Goal: Transaction & Acquisition: Book appointment/travel/reservation

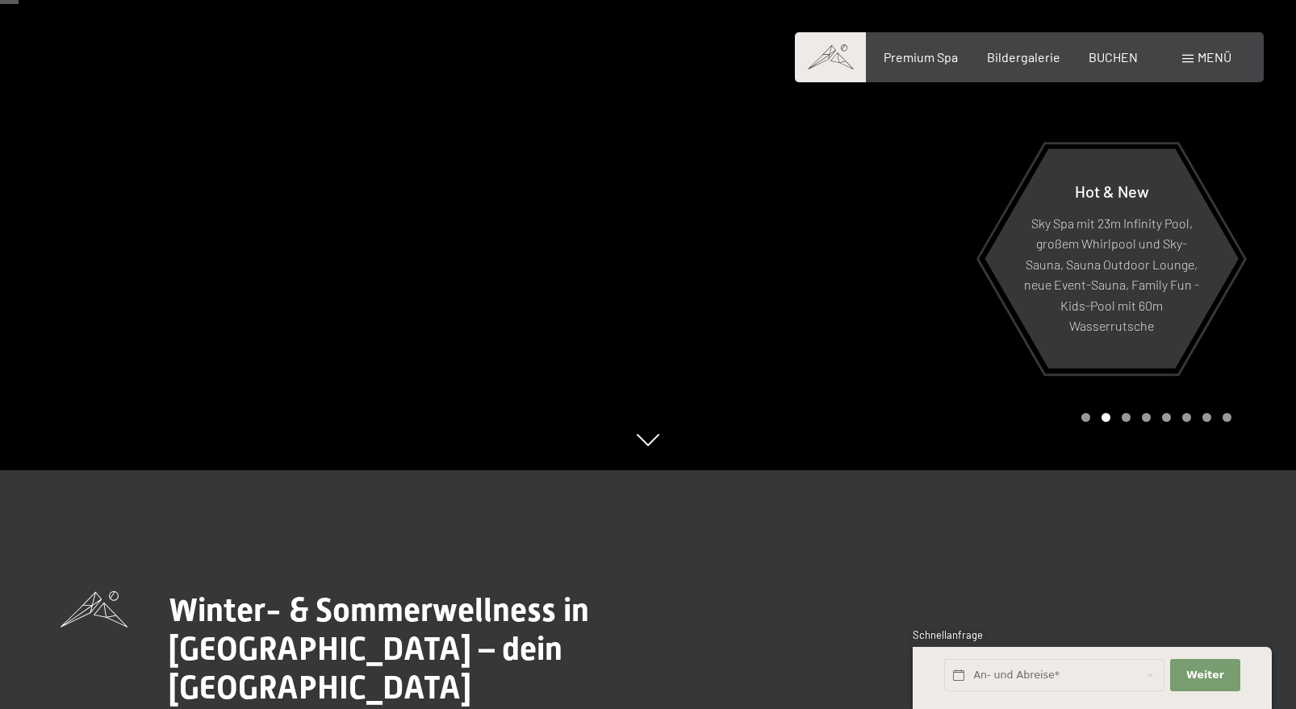
scroll to position [138, 0]
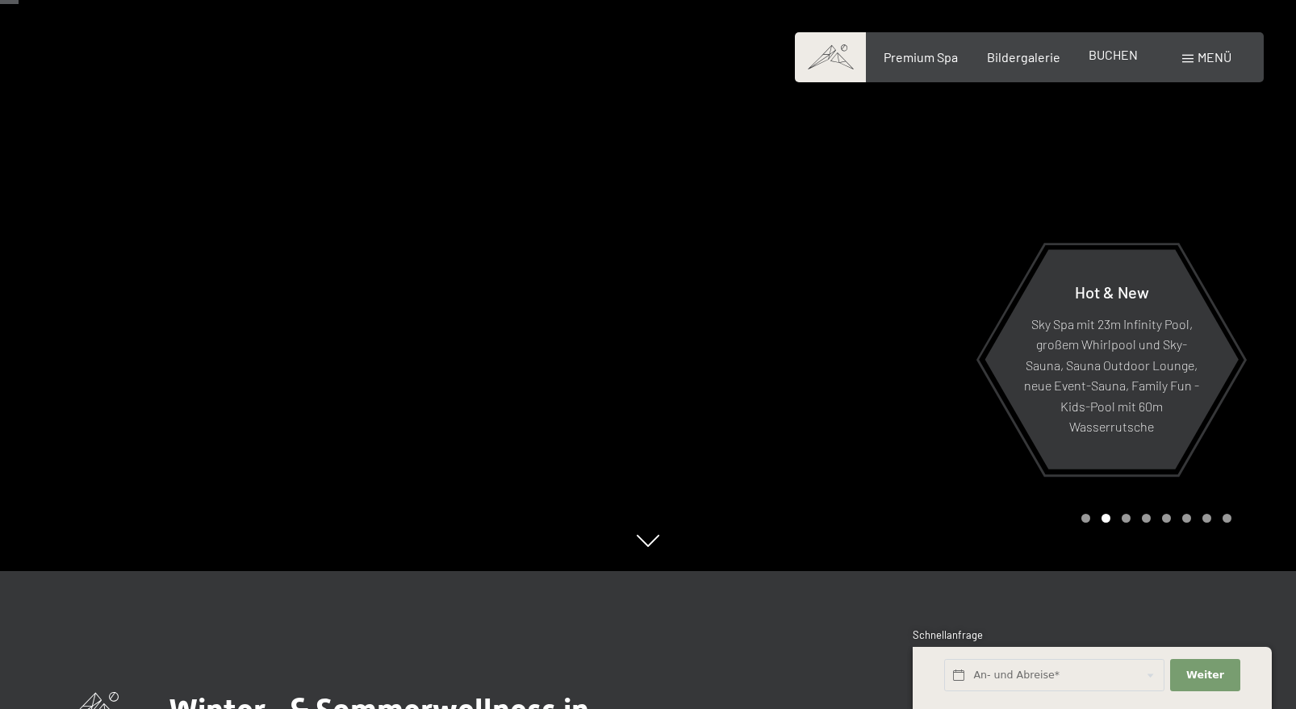
click at [1118, 59] on span "BUCHEN" at bounding box center [1113, 54] width 49 height 15
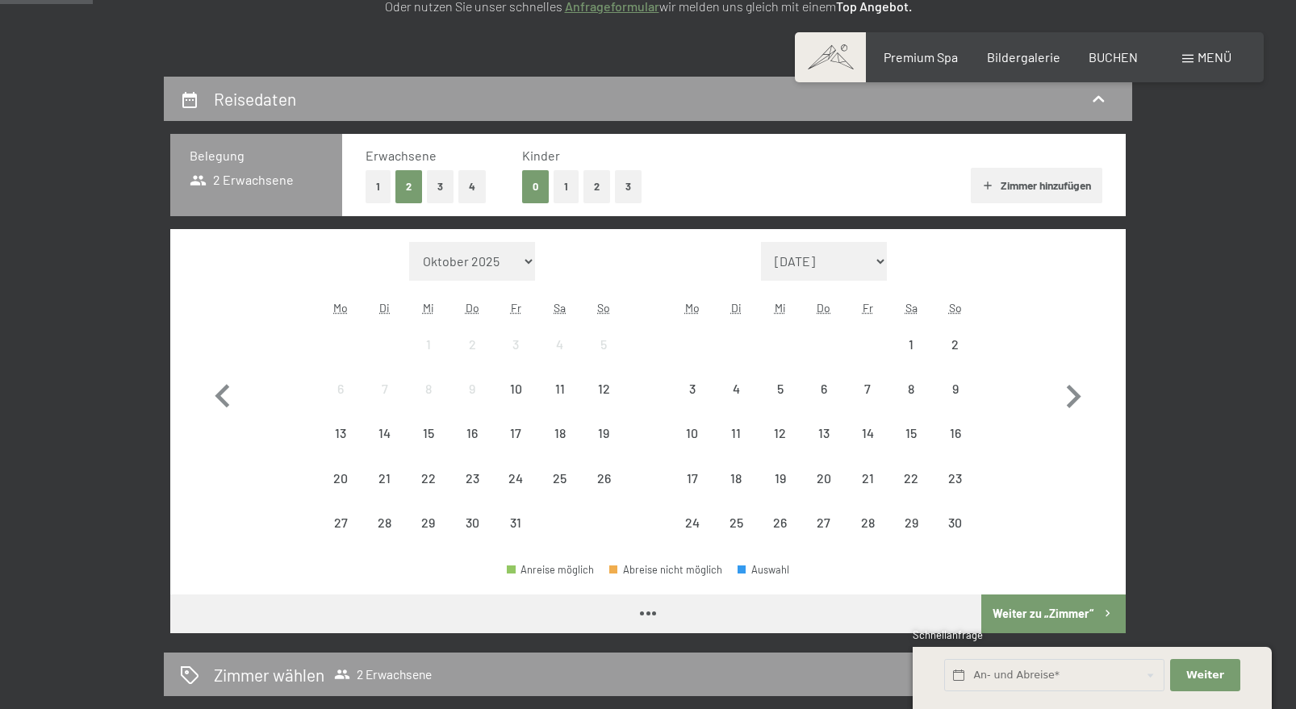
scroll to position [306, 0]
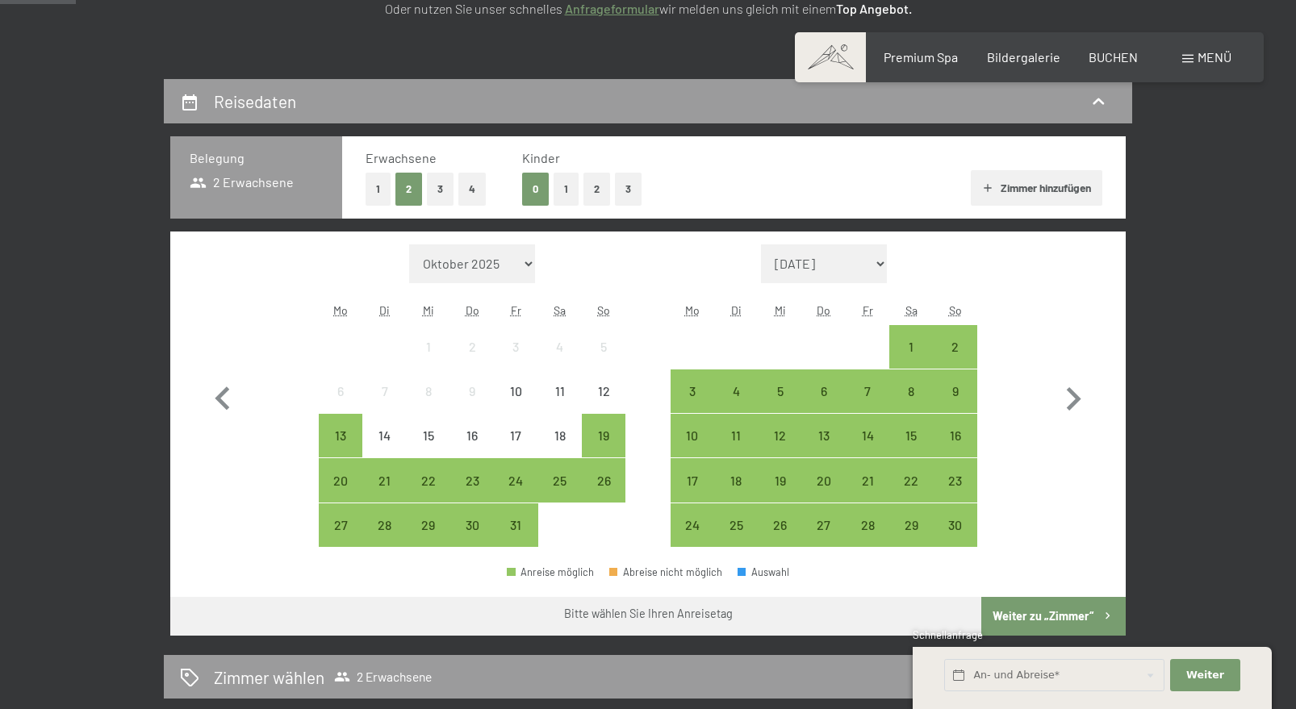
click at [567, 186] on button "1" at bounding box center [566, 189] width 25 height 33
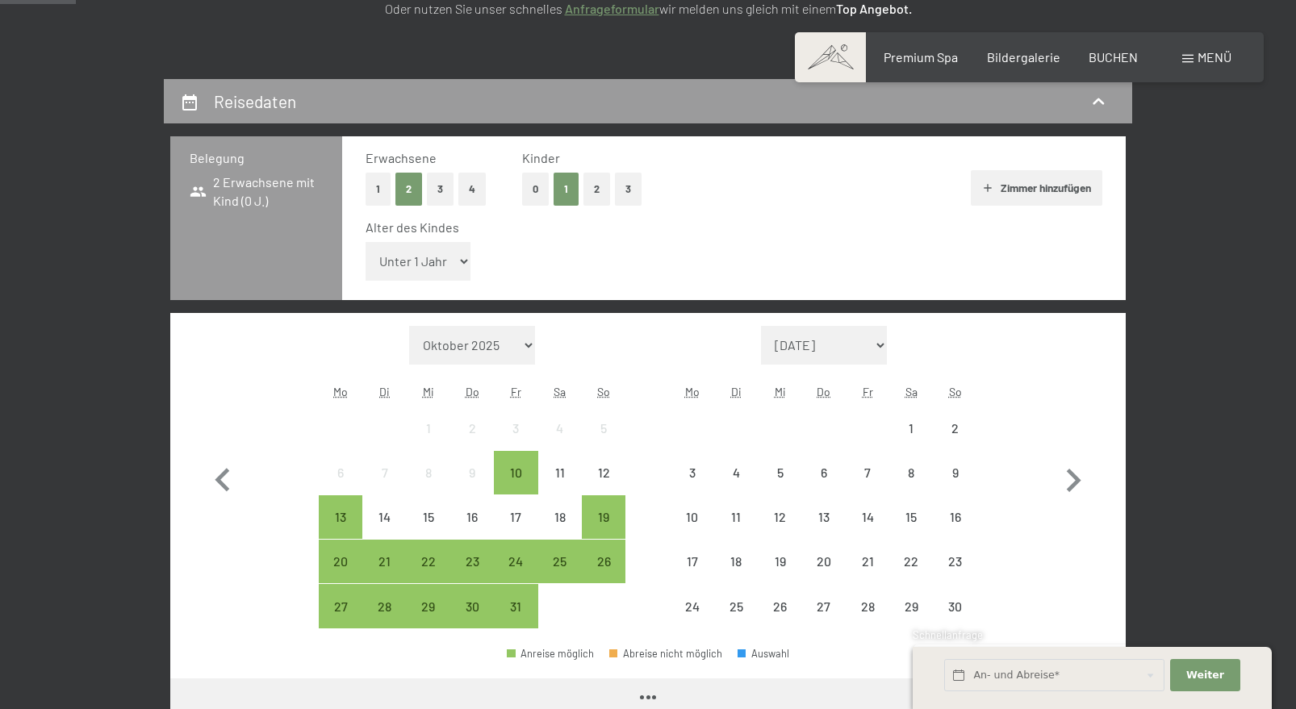
click at [431, 269] on select "Unter 1 Jahr 1 Jahr 2 Jahre 3 Jahre 4 Jahre 5 Jahre 6 Jahre 7 Jahre 8 Jahre 9 J…" at bounding box center [418, 261] width 105 height 39
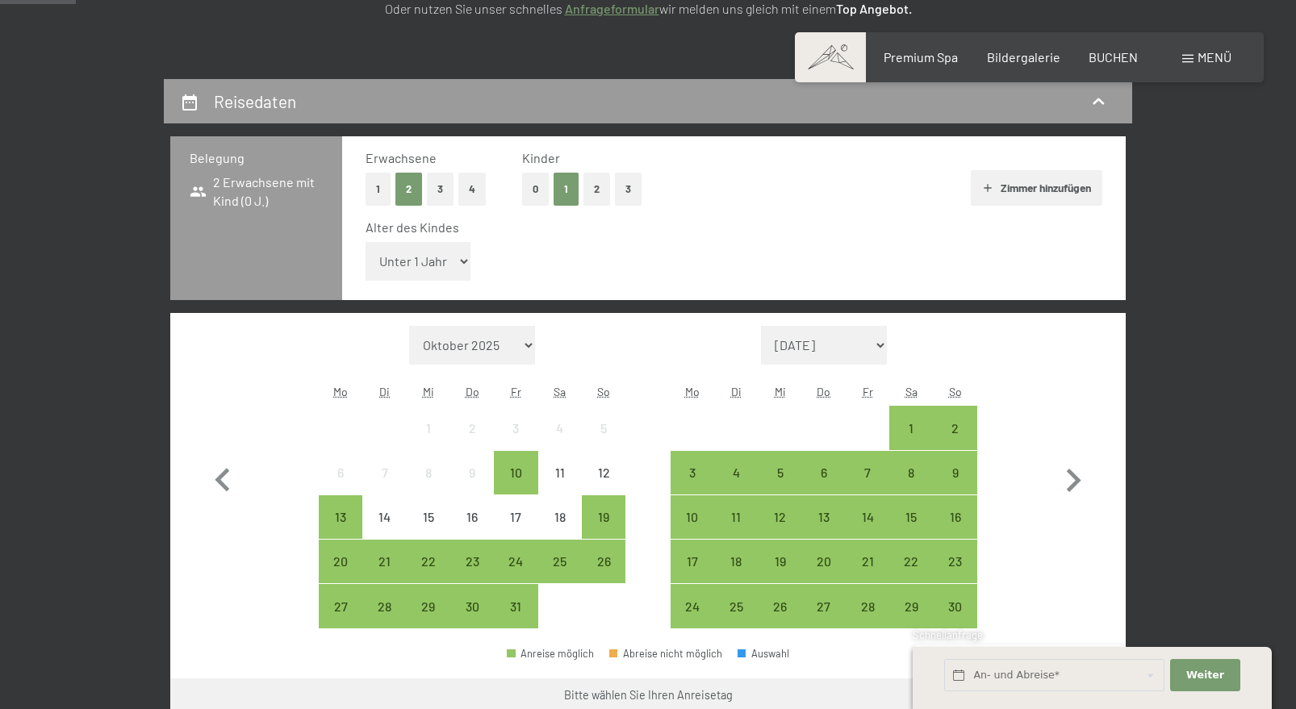
select select "6"
click at [366, 242] on select "Unter 1 Jahr 1 Jahr 2 Jahre 3 Jahre 4 Jahre 5 Jahre 6 Jahre 7 Jahre 8 Jahre 9 J…" at bounding box center [418, 261] width 105 height 39
click at [875, 344] on select "[DATE] Dezember 2025 Januar 2026 Februar 2026 März 2026 [DATE] Mai 2026 Juni 20…" at bounding box center [824, 345] width 126 height 39
select select "[DATE]"
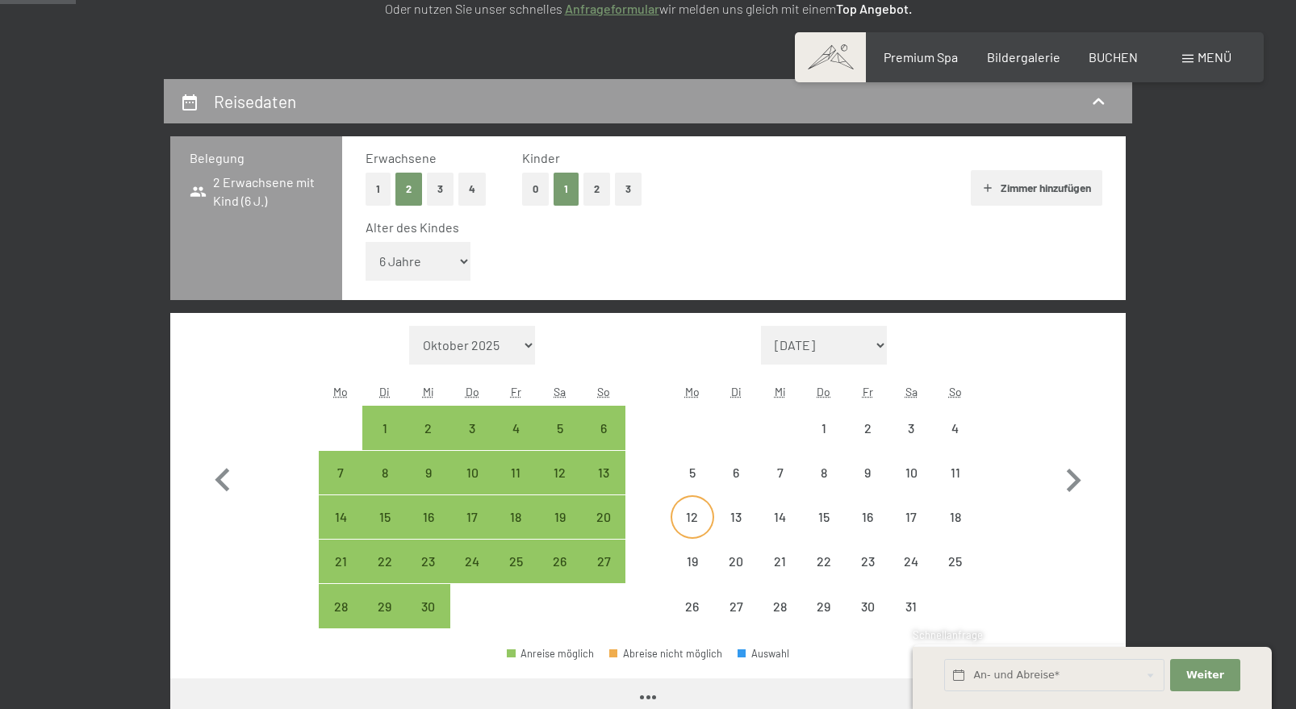
select select "[DATE]"
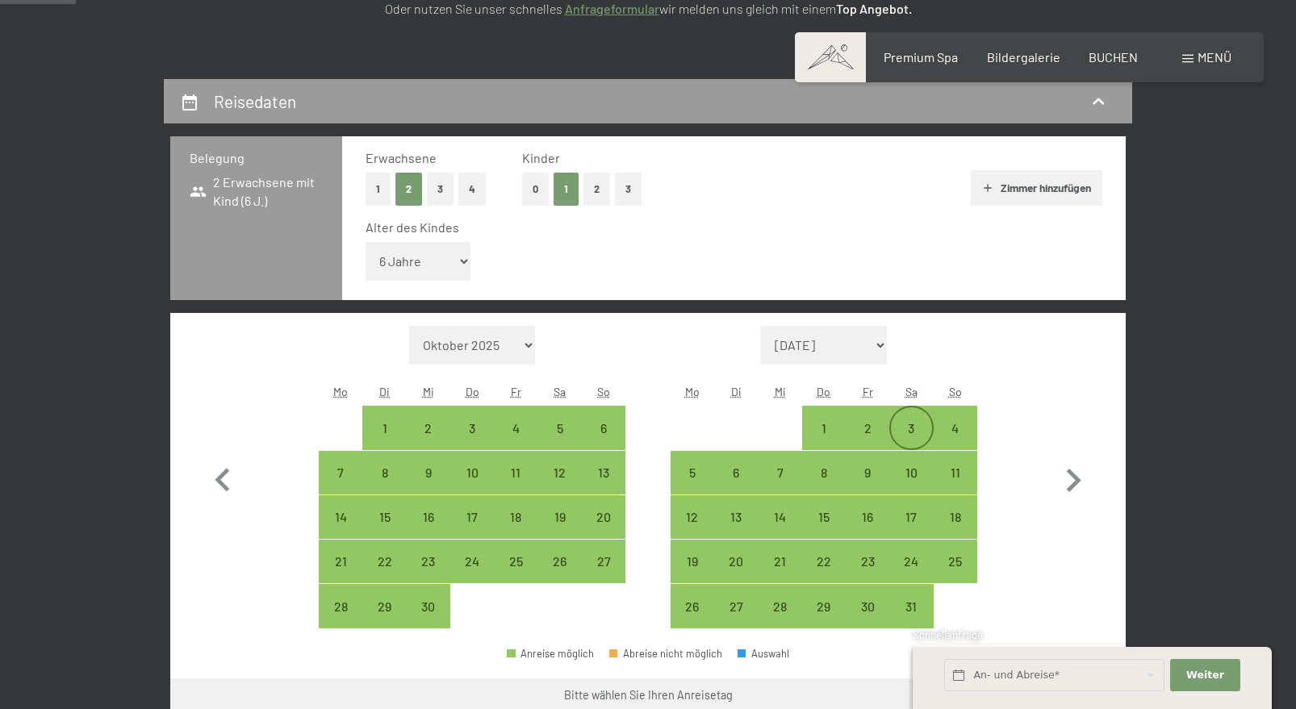
click at [918, 425] on div "3" at bounding box center [911, 442] width 40 height 40
select select "[DATE]"
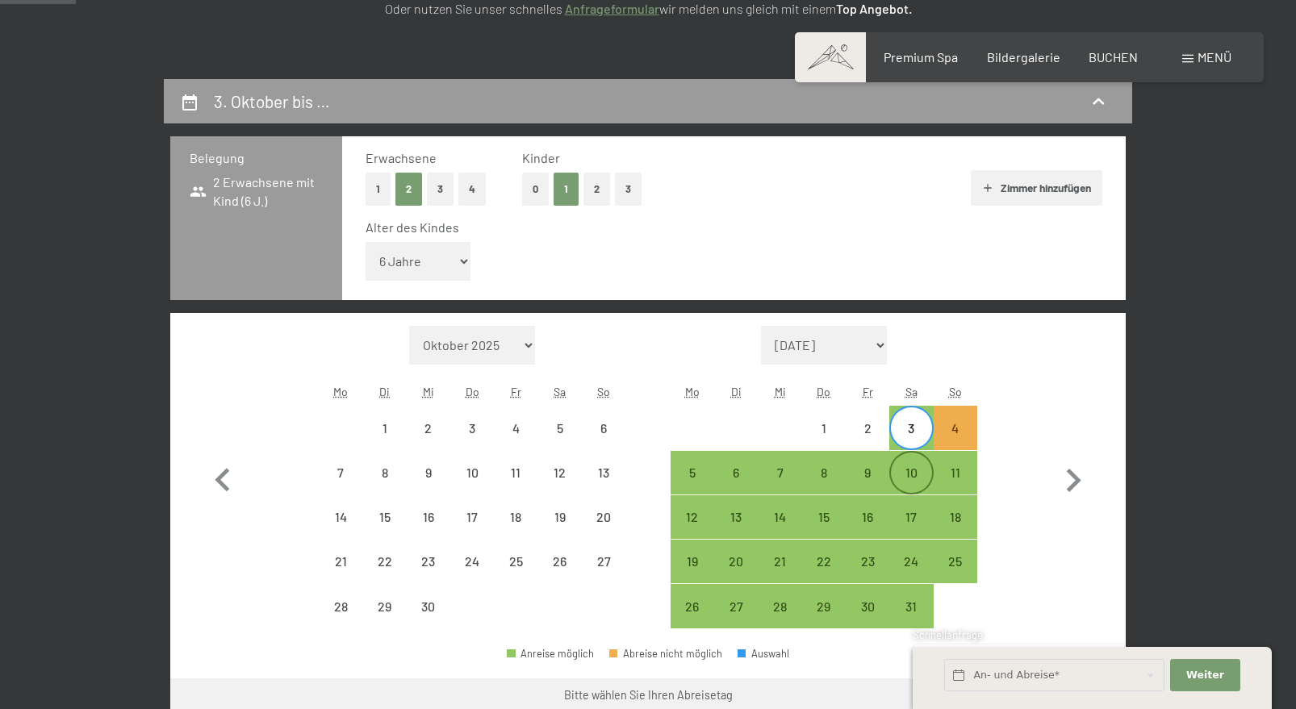
click at [918, 462] on div "10" at bounding box center [911, 473] width 40 height 40
select select "[DATE]"
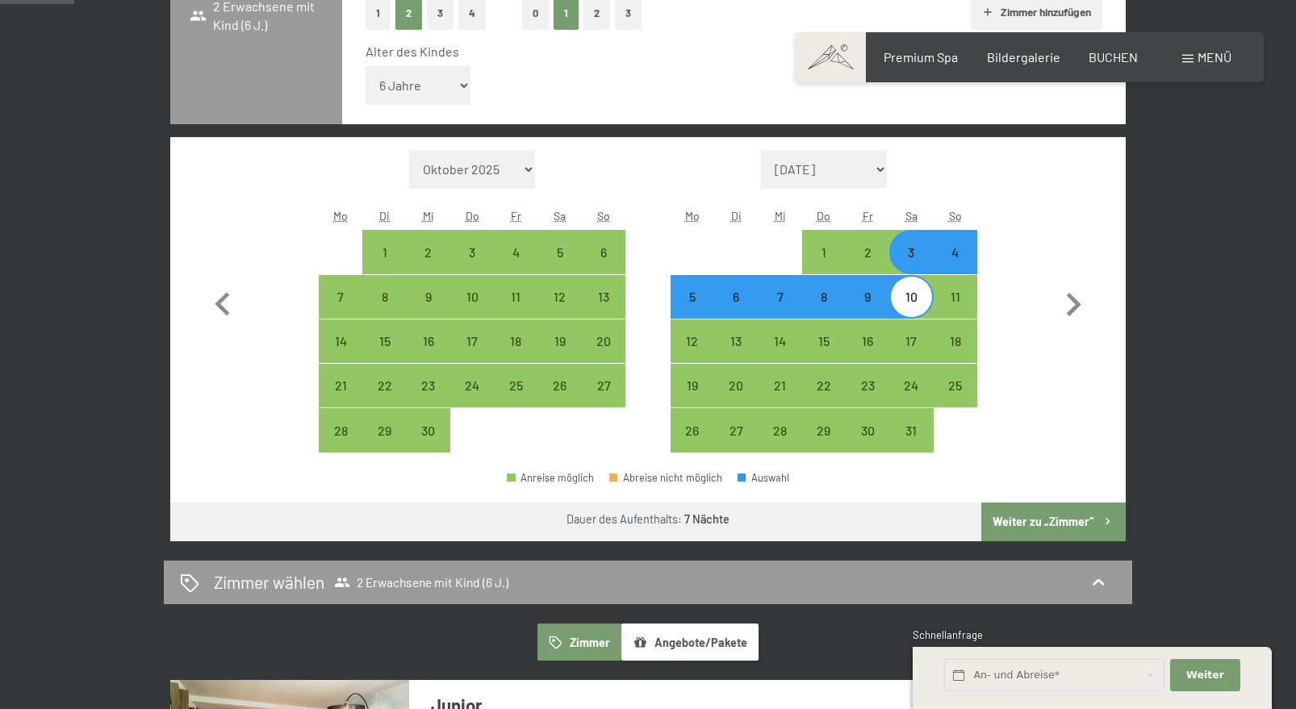
click at [1069, 522] on button "Weiter zu „Zimmer“" at bounding box center [1053, 522] width 144 height 39
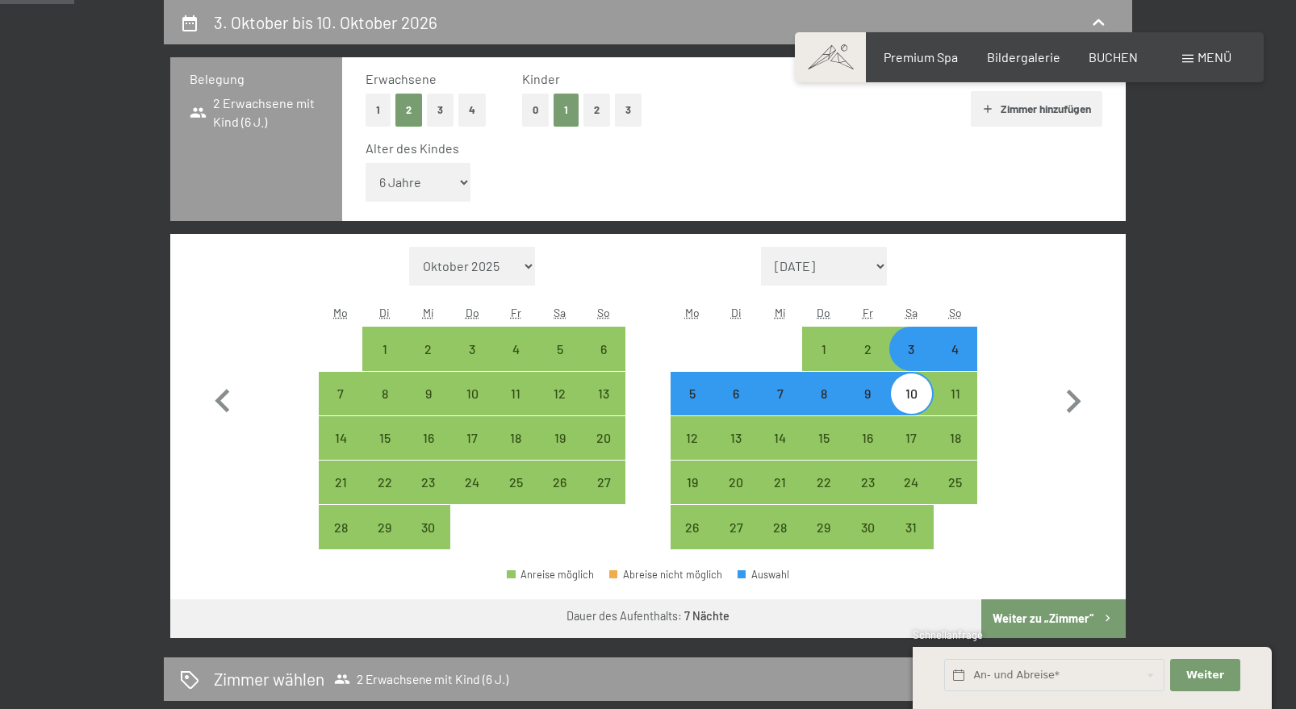
select select "[DATE]"
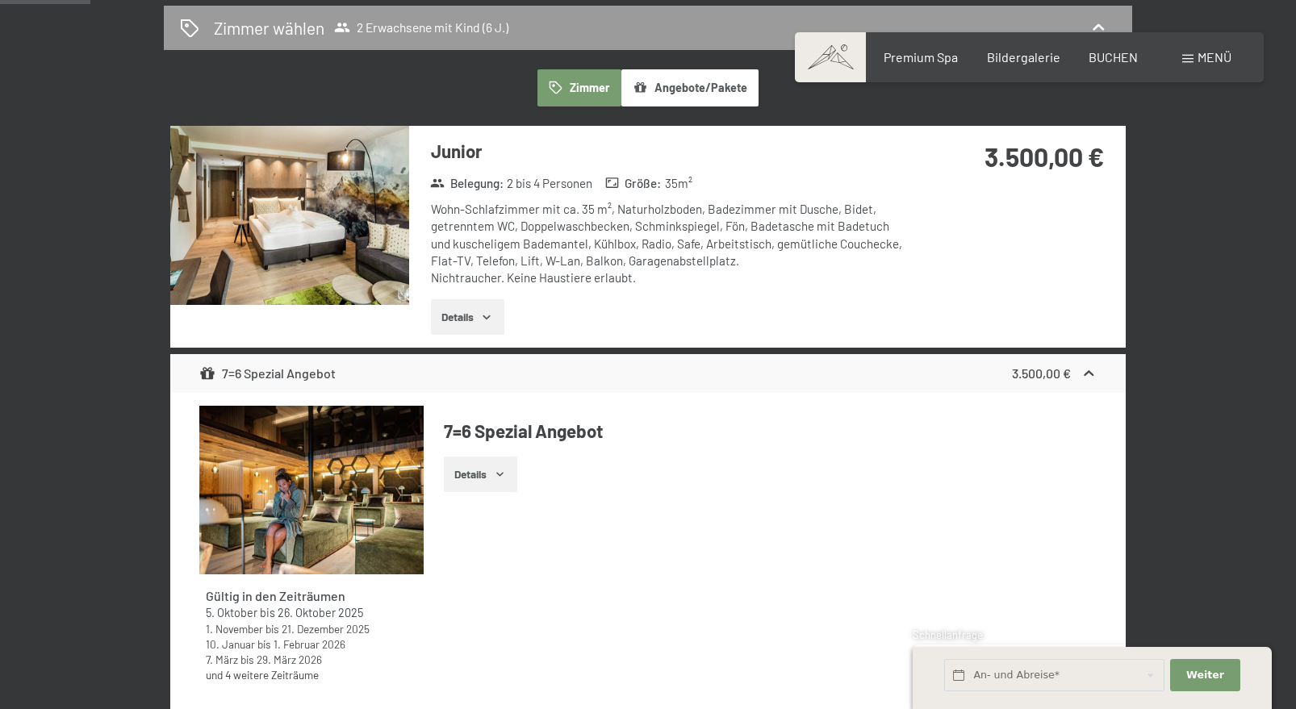
scroll to position [281, 0]
